Goal: Task Accomplishment & Management: Manage account settings

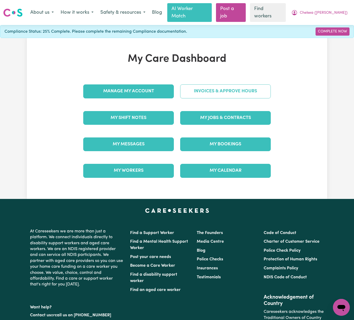
click at [219, 90] on link "Invoices & Approve Hours" at bounding box center [225, 91] width 91 height 14
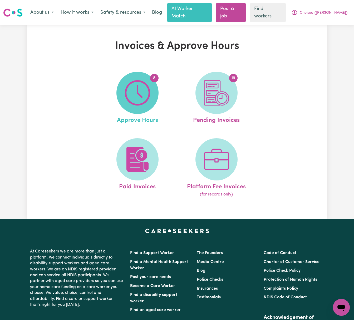
click at [150, 90] on img at bounding box center [137, 92] width 25 height 25
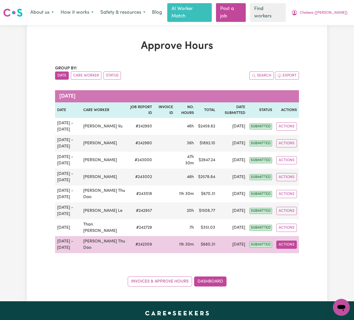
click at [288, 240] on button "Actions" at bounding box center [287, 244] width 21 height 8
click at [298, 252] on link "View Job Report" at bounding box center [299, 257] width 45 height 11
select select "pm"
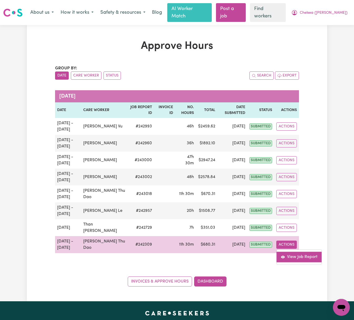
select select "pm"
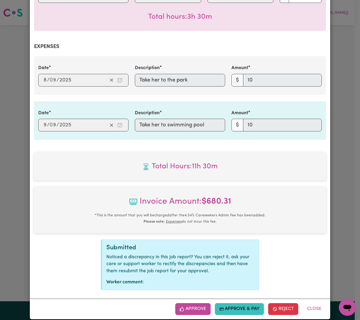
scroll to position [302, 0]
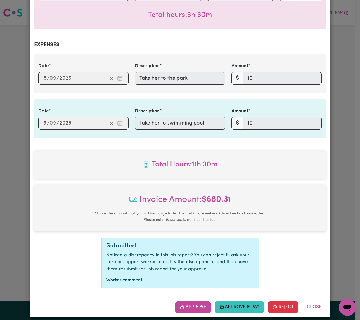
click at [101, 54] on div "Date 2025-09-08 8 / 0 9 / 2025 Description Take her to the park Amount $ 10" at bounding box center [180, 73] width 292 height 38
click at [317, 303] on button "Close" at bounding box center [313, 307] width 23 height 12
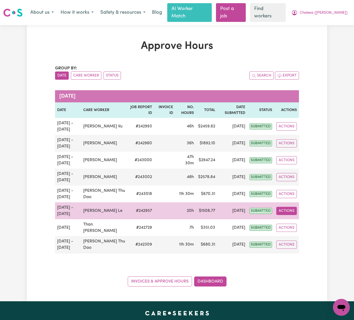
click at [286, 207] on button "Actions" at bounding box center [287, 211] width 21 height 8
click at [294, 218] on link "View Job Report" at bounding box center [299, 223] width 45 height 11
select select "pm"
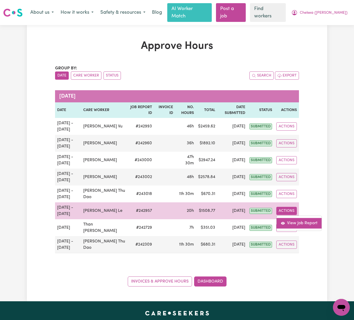
select select "pm"
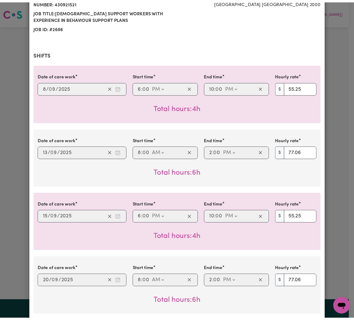
scroll to position [0, 0]
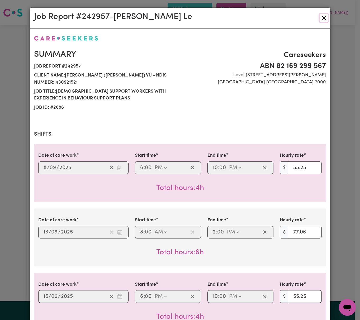
click at [320, 16] on button "Close" at bounding box center [323, 18] width 8 height 8
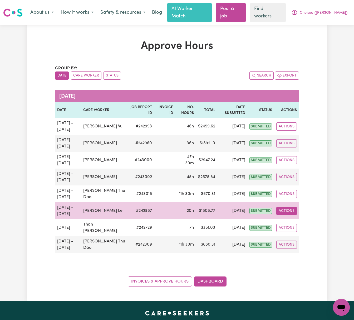
click at [286, 207] on button "Actions" at bounding box center [287, 211] width 21 height 8
click at [290, 219] on link "View Job Report" at bounding box center [299, 223] width 45 height 11
select select "pm"
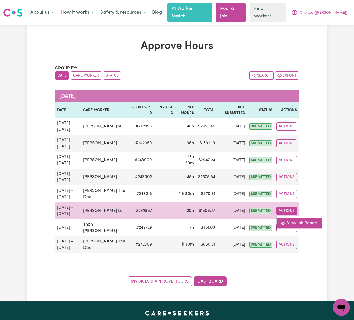
select select "pm"
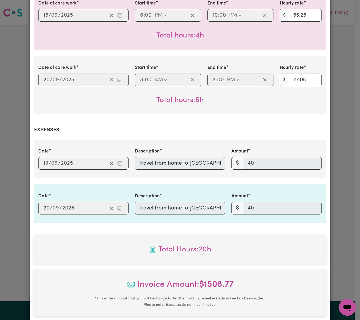
scroll to position [0, 6]
click at [259, 161] on div "Date 2025-09-13 13 / 0 9 / 2025 Description travel from home to St peter Chanel…" at bounding box center [180, 159] width 290 height 22
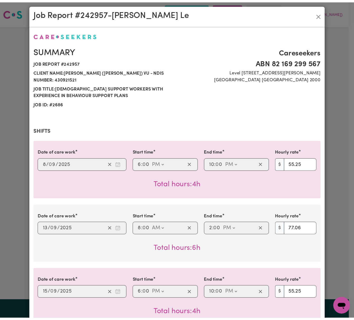
scroll to position [0, 0]
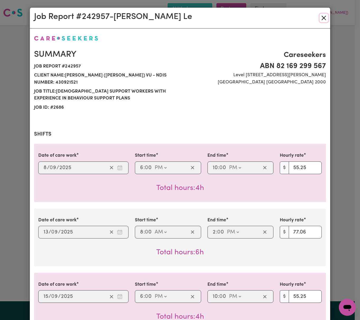
drag, startPoint x: 320, startPoint y: 19, endPoint x: 298, endPoint y: 19, distance: 21.6
click at [320, 19] on button "Close" at bounding box center [323, 18] width 8 height 8
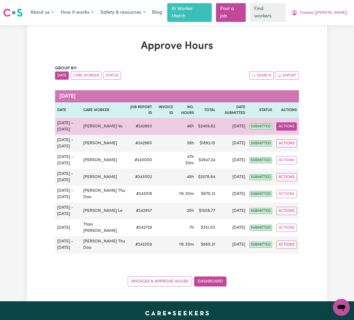
click at [281, 122] on button "Actions" at bounding box center [287, 126] width 21 height 8
click at [287, 133] on link "View Job Report" at bounding box center [299, 138] width 45 height 11
select select "pm"
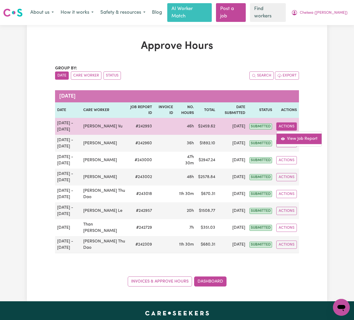
select select "pm"
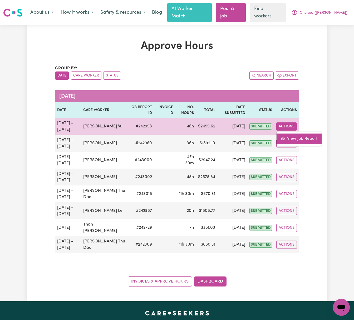
select select "pm"
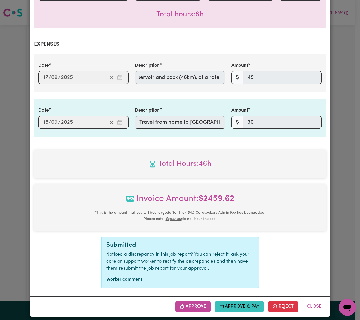
scroll to position [0, 166]
click at [243, 74] on div "Date [DATE] 17 / 0 9 / 2025 Description Travel from home to [PERSON_NAME][GEOGR…" at bounding box center [180, 73] width 290 height 22
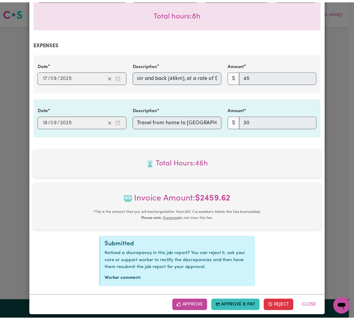
scroll to position [0, 145]
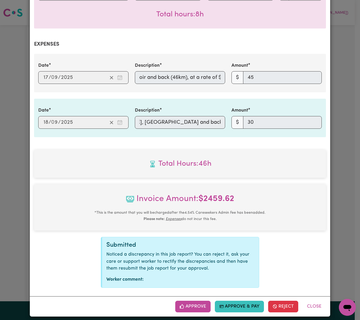
click at [245, 118] on div "Date [DATE] 18 / 0 9 / 2025 Description Travel from home to [GEOGRAPHIC_DATA][P…" at bounding box center [180, 118] width 290 height 22
drag, startPoint x: 315, startPoint y: 299, endPoint x: 315, endPoint y: 296, distance: 2.9
click at [315, 301] on button "Close" at bounding box center [313, 307] width 23 height 12
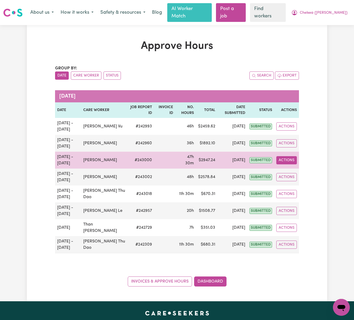
click at [288, 156] on button "Actions" at bounding box center [287, 160] width 21 height 8
click at [296, 167] on link "View Job Report" at bounding box center [299, 172] width 45 height 11
select select "pm"
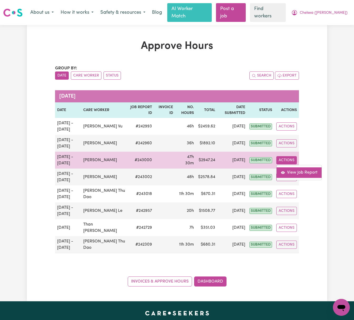
select select "pm"
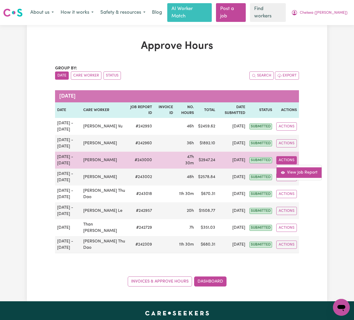
select select "pm"
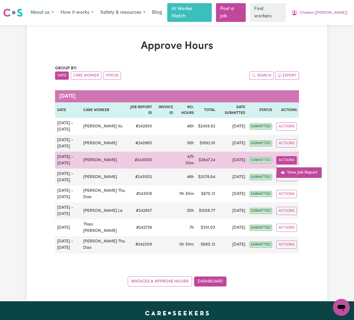
select select "pm"
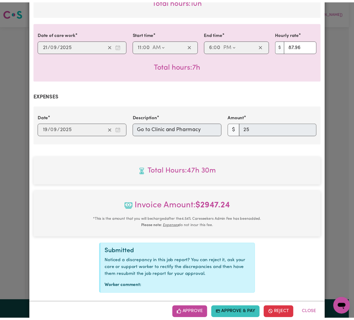
scroll to position [644, 0]
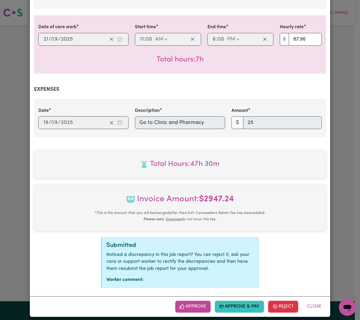
click at [224, 118] on div "Description Go to Clinic and Pharmacy" at bounding box center [180, 118] width 97 height 22
drag, startPoint x: 311, startPoint y: 303, endPoint x: 310, endPoint y: 299, distance: 4.7
click at [312, 303] on button "Close" at bounding box center [313, 307] width 23 height 12
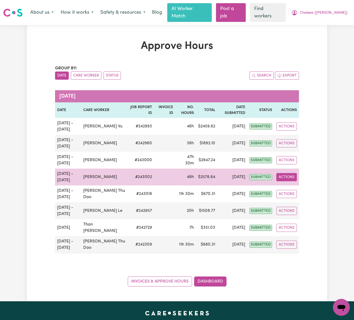
drag, startPoint x: 289, startPoint y: 170, endPoint x: 292, endPoint y: 170, distance: 2.9
click at [290, 173] on button "Actions" at bounding box center [287, 177] width 21 height 8
click at [303, 184] on link "View Job Report" at bounding box center [299, 189] width 45 height 11
select select "pm"
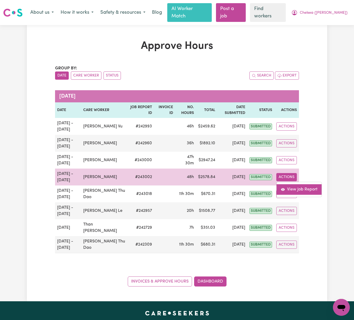
select select "pm"
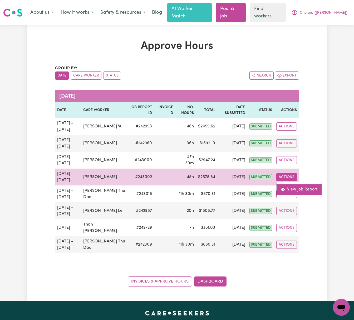
select select "pm"
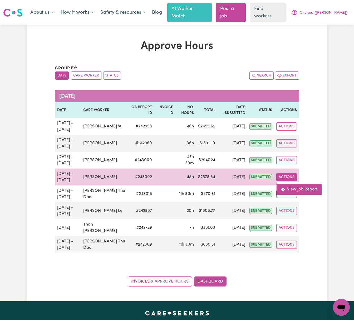
select select "pm"
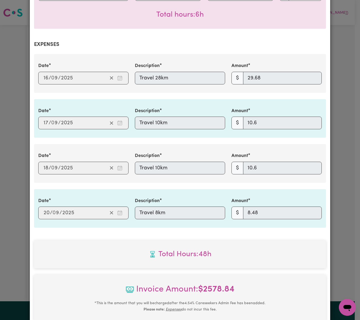
scroll to position [808, 0]
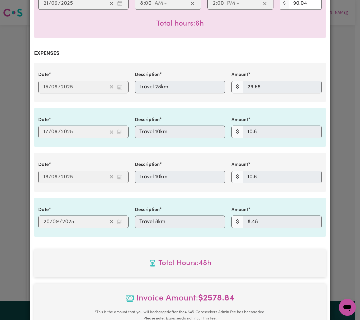
click at [94, 88] on div "Date [DATE] 16 / 0 9 / 2025 Description Travel 28km Amount $ 29.68" at bounding box center [180, 82] width 290 height 22
click at [110, 126] on div "Date [DATE] 17 / 0 9 / 2025 Description Travel 10km Amount $ 10.6" at bounding box center [180, 128] width 290 height 22
click at [123, 215] on div "Date [DATE] 20 / 0 9 / 2025 Description Travel 8km Amount $ 8.48" at bounding box center [180, 217] width 290 height 22
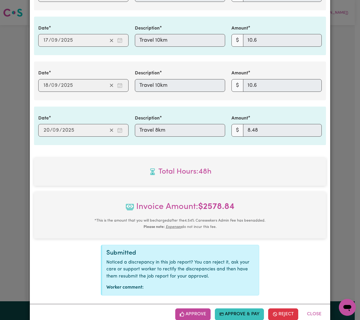
scroll to position [909, 0]
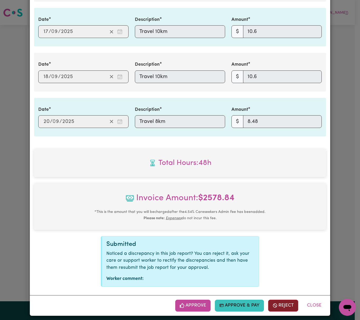
click at [279, 300] on button "Reject" at bounding box center [283, 306] width 30 height 12
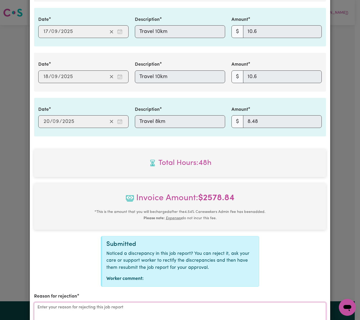
click at [245, 305] on textarea "Reason for rejection" at bounding box center [180, 322] width 292 height 40
type textarea "Amend mileage amounts"
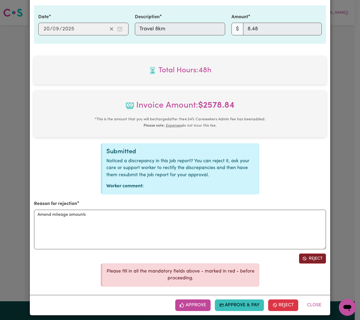
click at [302, 256] on icon "Reject job report" at bounding box center [304, 258] width 4 height 4
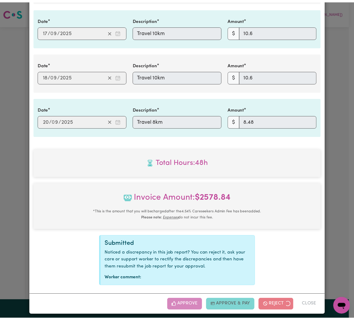
scroll to position [856, 0]
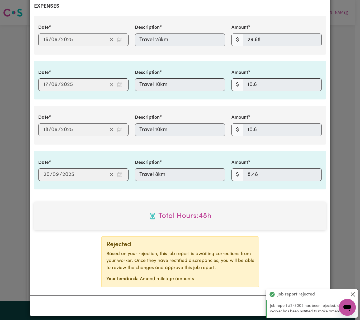
click at [354, 292] on button "Close" at bounding box center [352, 294] width 6 height 6
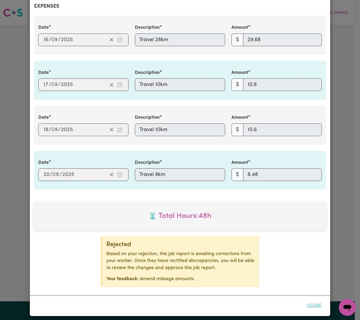
click at [313, 302] on button "Close" at bounding box center [313, 306] width 23 height 12
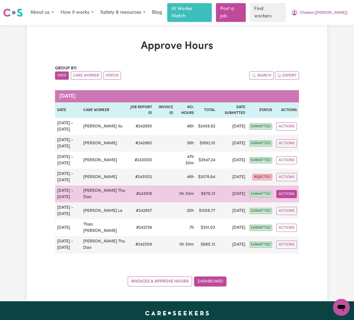
click at [297, 190] on button "Actions" at bounding box center [287, 194] width 21 height 8
click at [295, 190] on button "Actions" at bounding box center [287, 194] width 21 height 8
click at [289, 190] on button "Actions" at bounding box center [287, 194] width 21 height 8
click at [300, 201] on link "View Job Report" at bounding box center [299, 206] width 45 height 11
select select "pm"
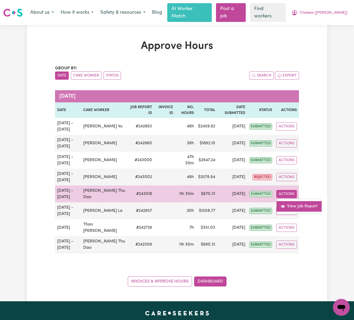
select select "pm"
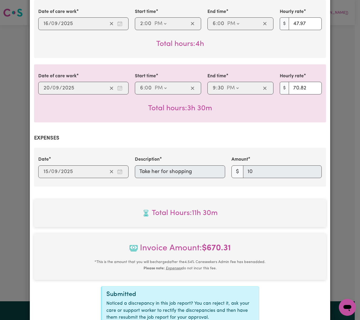
scroll to position [211, 0]
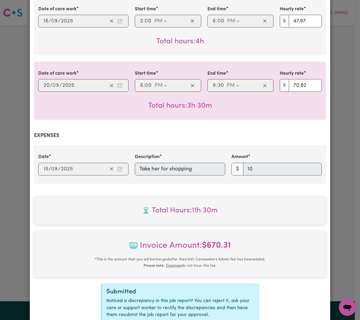
click at [125, 158] on div "Date 2025-09-15 15 / 0 9 / 2025 Description Take her for shopping Amount $ 10" at bounding box center [180, 164] width 290 height 22
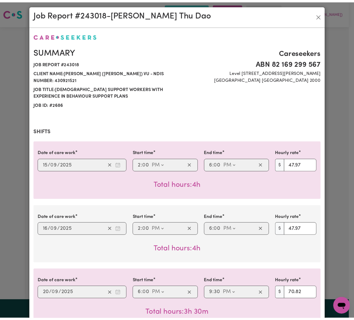
scroll to position [0, 0]
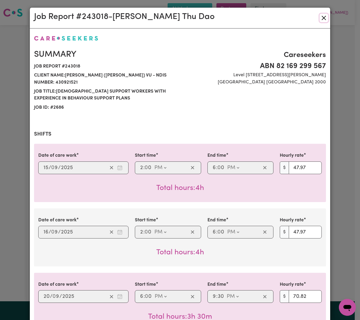
click at [322, 14] on button "Close" at bounding box center [323, 18] width 8 height 8
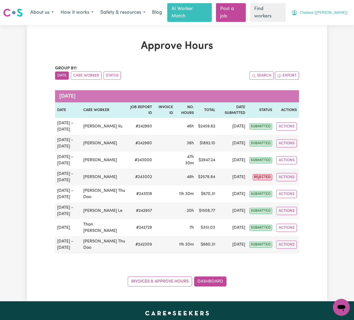
click at [332, 10] on span "Chelsea ([PERSON_NAME])" at bounding box center [324, 13] width 48 height 6
click at [336, 32] on link "Logout" at bounding box center [330, 34] width 42 height 10
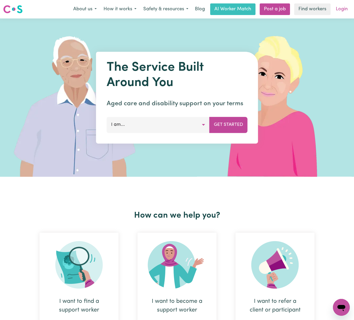
click at [343, 8] on link "Login" at bounding box center [342, 9] width 18 height 12
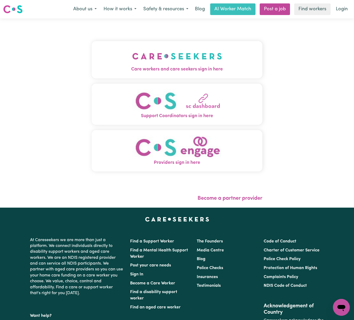
click at [163, 62] on img "Care workers and care seekers sign in here" at bounding box center [177, 56] width 90 height 20
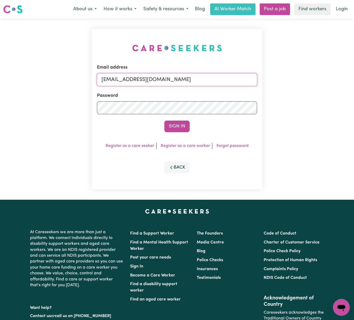
drag, startPoint x: 130, startPoint y: 76, endPoint x: 309, endPoint y: 75, distance: 179.6
click at [309, 75] on div "Email address superuser~BrianButlerLW@careseekers.com.au Password Sign In Regis…" at bounding box center [177, 108] width 354 height 181
paste input "thuliememail@gmail.com"
type input "superuser~thuliememail@gmail.com"
click at [165, 121] on button "Sign In" at bounding box center [177, 127] width 25 height 12
